Goal: Transaction & Acquisition: Download file/media

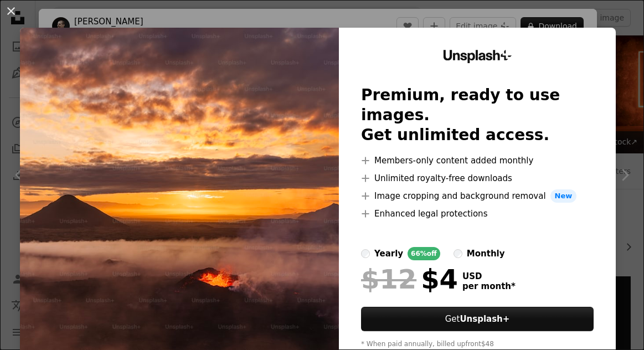
scroll to position [2155, 0]
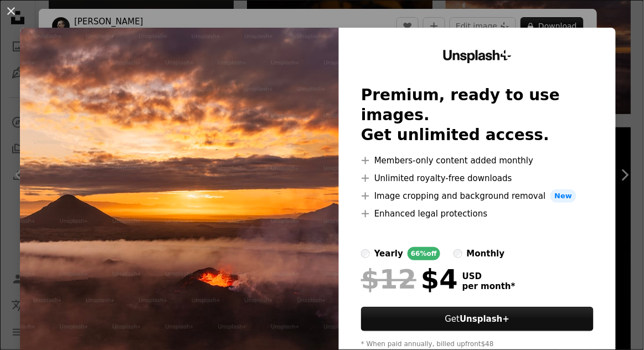
click at [632, 69] on div "An X shape Unsplash+ Premium, ready to use images. Get unlimited access. A plus…" at bounding box center [322, 175] width 644 height 350
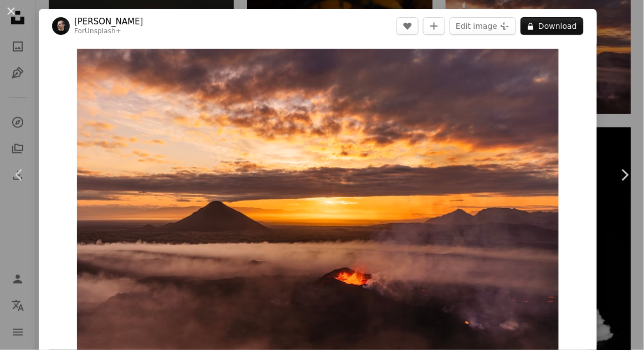
click at [620, 104] on div "An X shape Chevron left Chevron right [PERSON_NAME] For Unsplash+ A heart A plu…" at bounding box center [322, 175] width 644 height 350
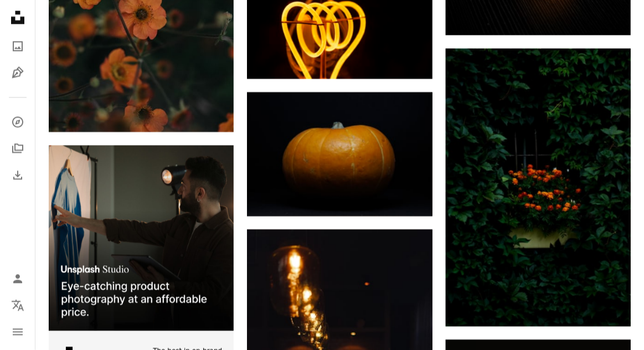
scroll to position [2514, 0]
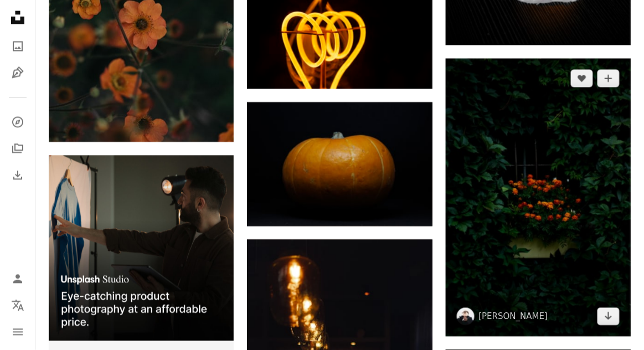
click at [601, 127] on img at bounding box center [538, 198] width 185 height 278
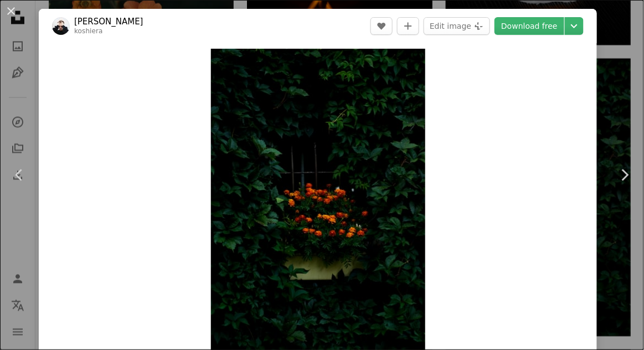
click at [620, 93] on div "An X shape Chevron left Chevron right [PERSON_NAME] koshiera A heart A plus sig…" at bounding box center [322, 175] width 644 height 350
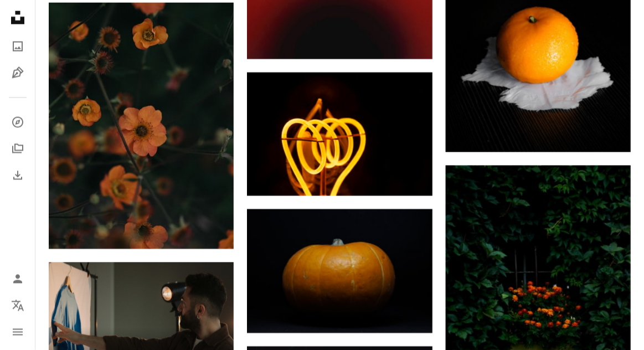
scroll to position [2407, 0]
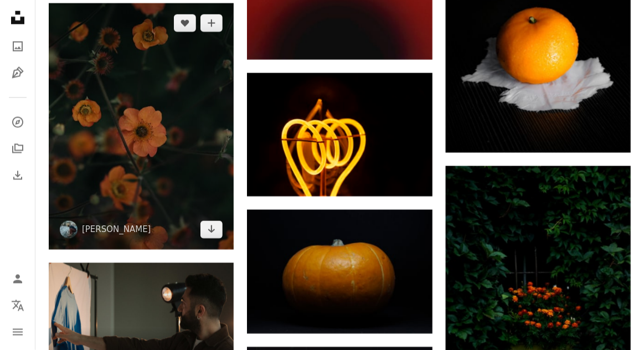
click at [82, 176] on img at bounding box center [141, 126] width 185 height 247
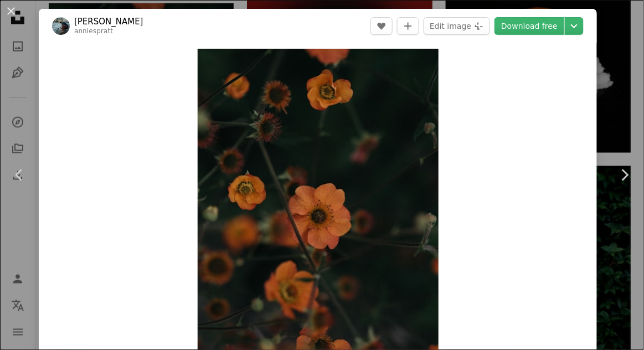
click at [630, 71] on div "An X shape Chevron left Chevron right [PERSON_NAME] anniespratt A heart A plus …" at bounding box center [322, 175] width 644 height 350
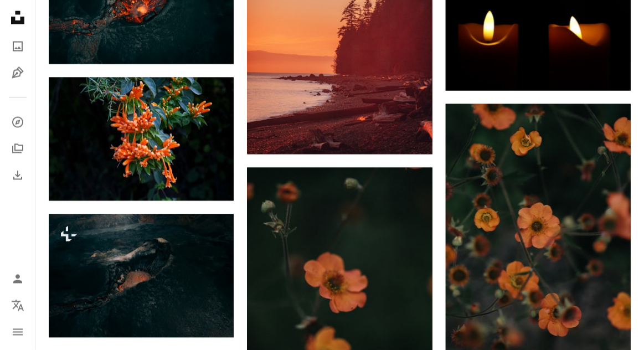
scroll to position [3432, 0]
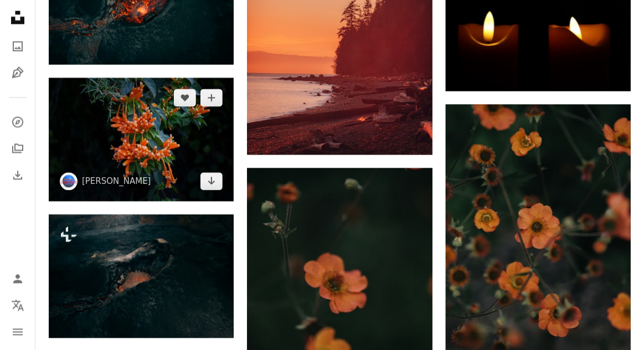
click at [80, 168] on img at bounding box center [141, 140] width 185 height 124
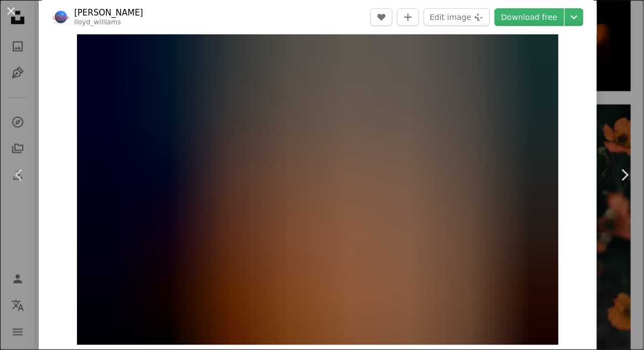
scroll to position [19, 0]
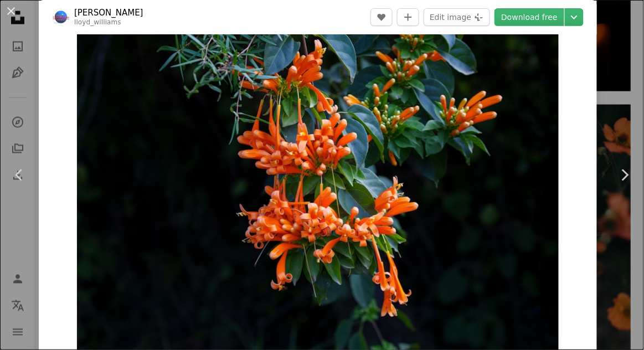
click at [620, 54] on div "An X shape Chevron left Chevron right [PERSON_NAME] lloyd_williams A heart A pl…" at bounding box center [322, 175] width 644 height 350
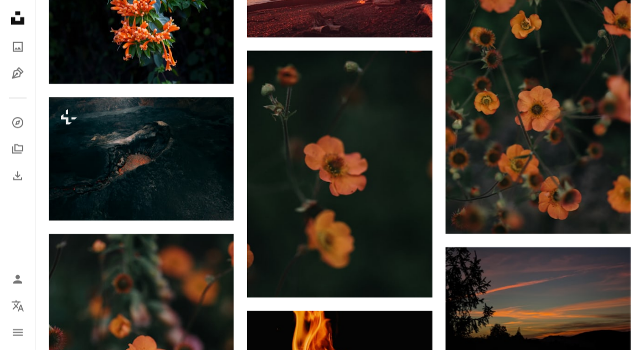
scroll to position [3559, 0]
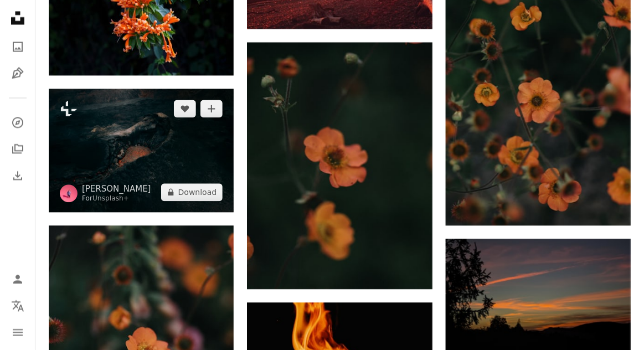
click at [80, 193] on img at bounding box center [141, 150] width 185 height 123
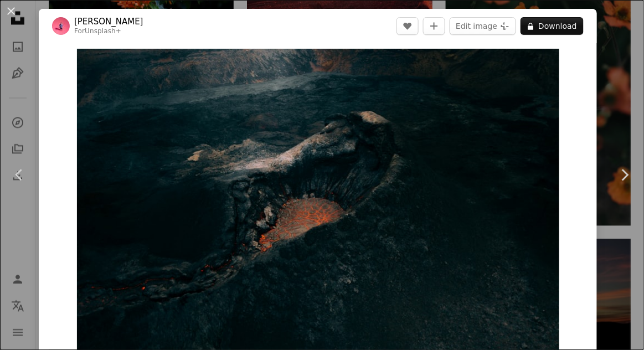
click at [615, 111] on div "An X shape Chevron left Chevron right [PERSON_NAME] For Unsplash+ A heart A plu…" at bounding box center [322, 175] width 644 height 350
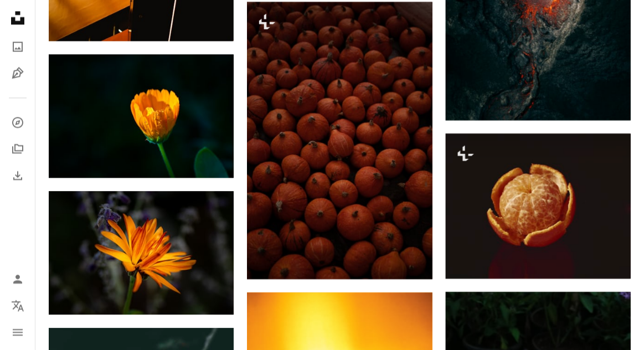
scroll to position [4632, 0]
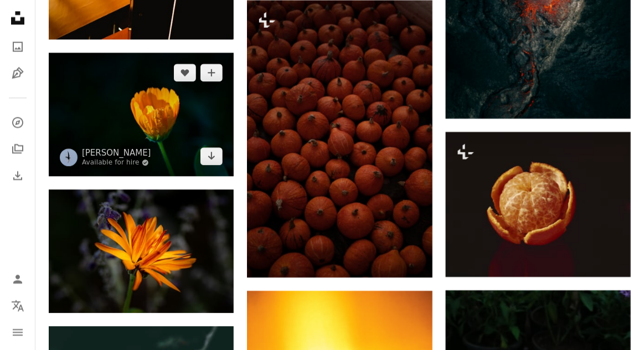
click at [58, 167] on img at bounding box center [141, 115] width 185 height 124
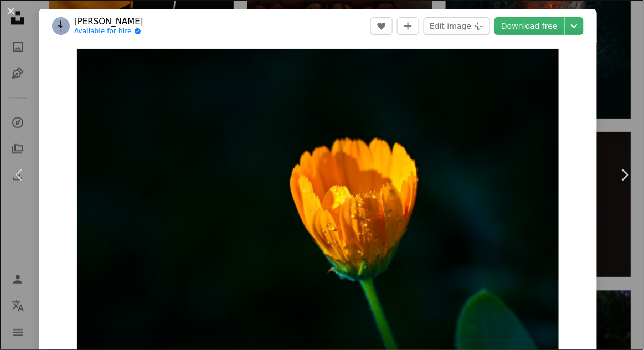
click at [625, 76] on div "An X shape Chevron left Chevron right [PERSON_NAME] Available for hire A checkm…" at bounding box center [322, 175] width 644 height 350
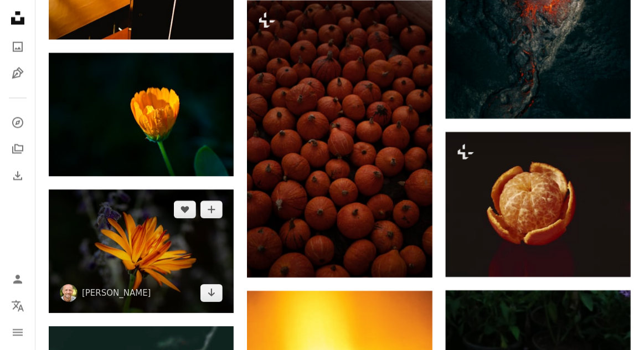
click at [112, 255] on img at bounding box center [141, 251] width 185 height 124
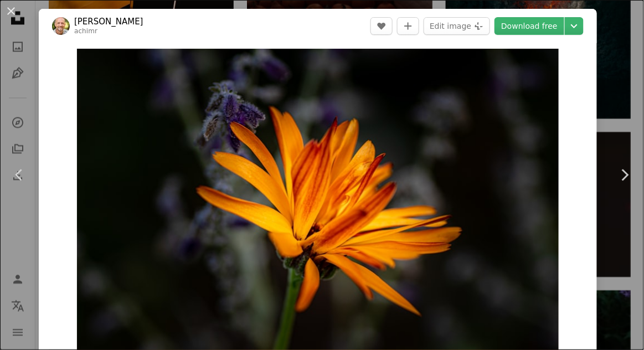
click at [551, 30] on link "Download free" at bounding box center [530, 26] width 70 height 18
